Goal: Task Accomplishment & Management: Manage account settings

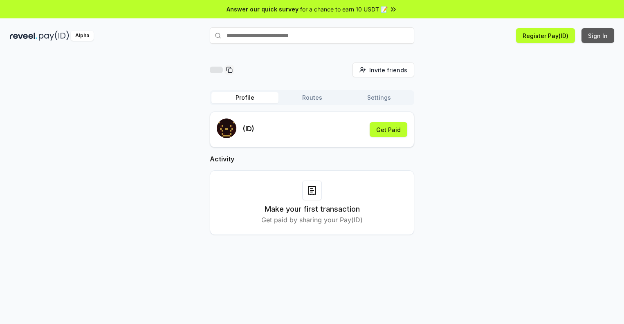
click at [598, 36] on button "Sign In" at bounding box center [598, 35] width 33 height 15
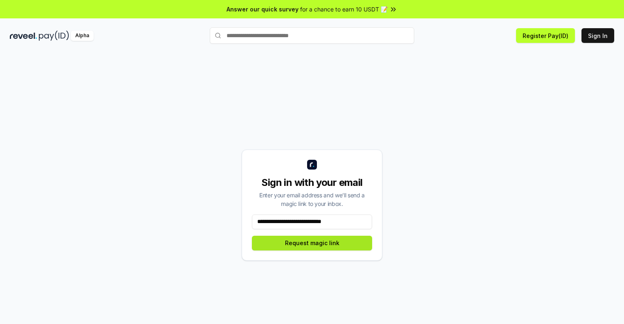
type input "**********"
click at [312, 243] on button "Request magic link" at bounding box center [312, 243] width 120 height 15
